Goal: Find specific page/section: Find specific page/section

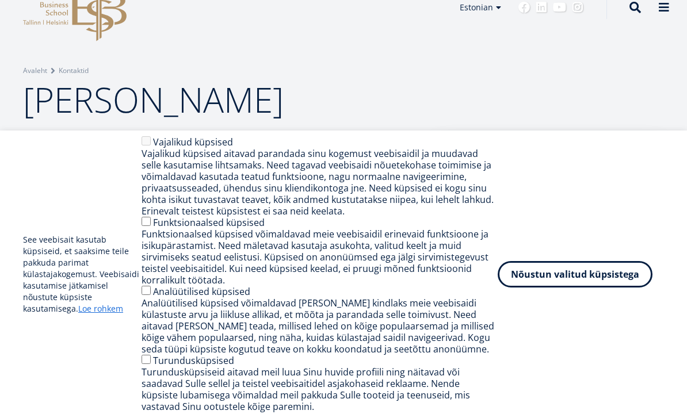
scroll to position [65, 0]
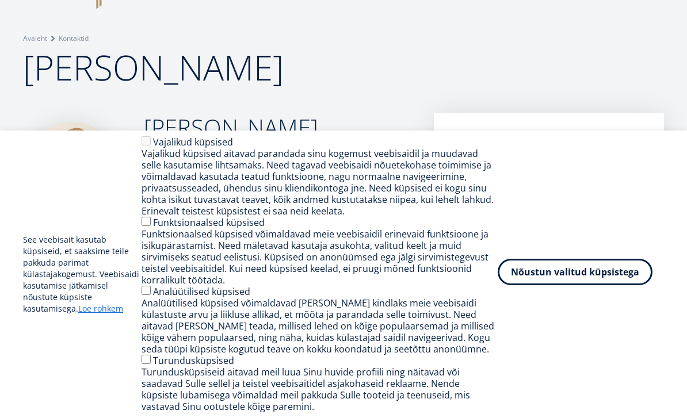
click at [551, 285] on button "Nõustun valitud küpsistega" at bounding box center [575, 272] width 155 height 26
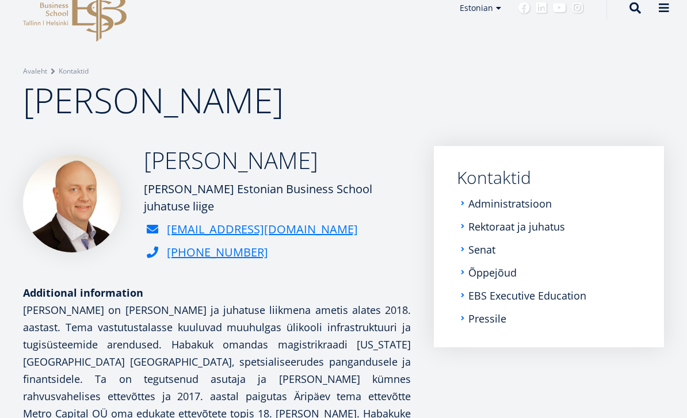
scroll to position [0, 0]
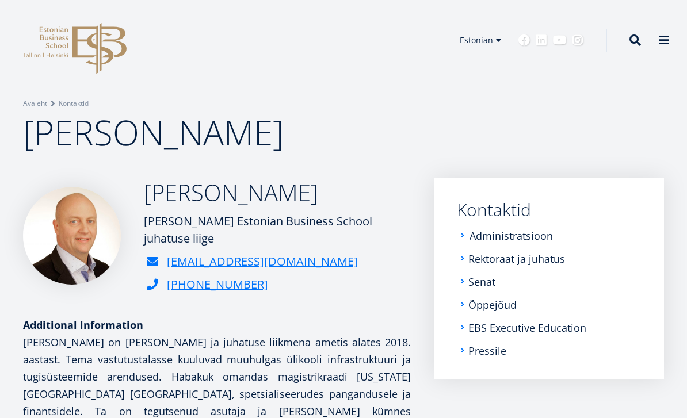
click at [522, 238] on link "Administratsioon" at bounding box center [510, 236] width 83 height 12
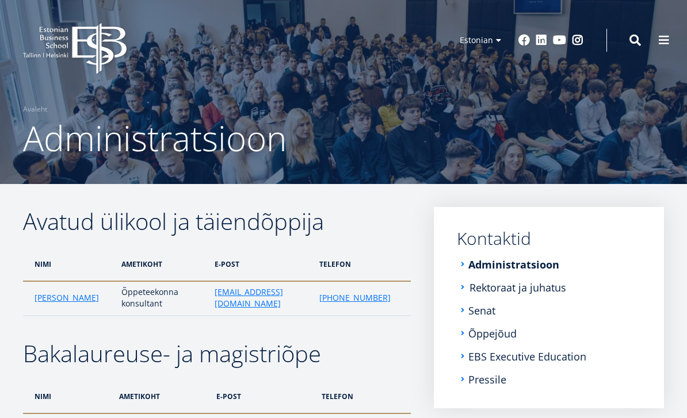
click at [519, 288] on link "Rektoraat ja juhatus" at bounding box center [517, 288] width 97 height 12
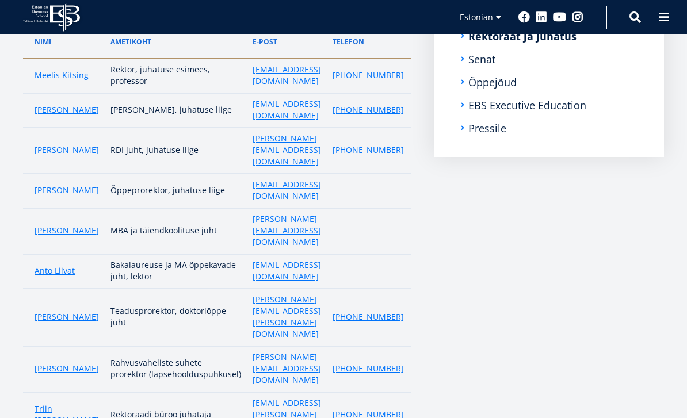
scroll to position [231, 0]
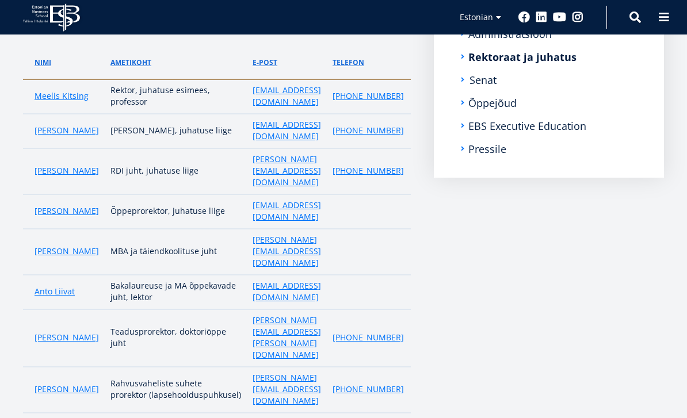
click at [479, 79] on link "Senat" at bounding box center [482, 80] width 27 height 12
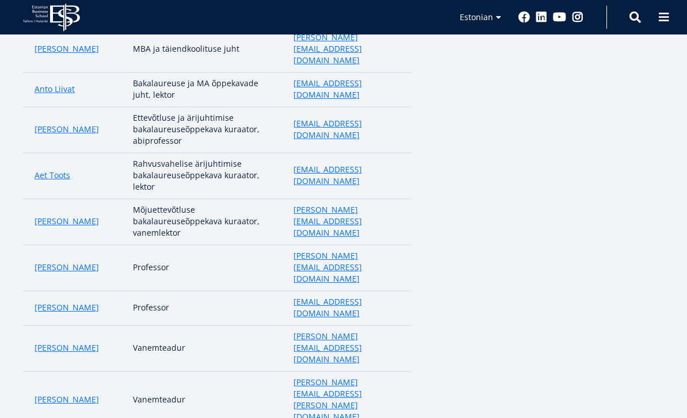
scroll to position [407, 0]
